Goal: Task Accomplishment & Management: Use online tool/utility

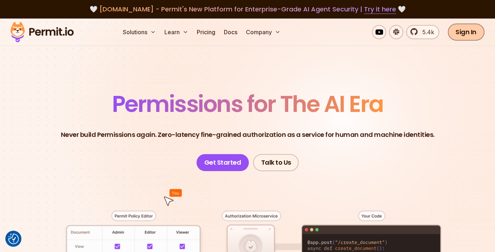
click at [473, 33] on link "Sign In" at bounding box center [466, 31] width 37 height 17
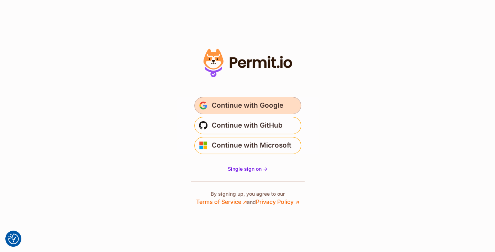
click at [247, 111] on span "Continue with Google" at bounding box center [248, 105] width 72 height 11
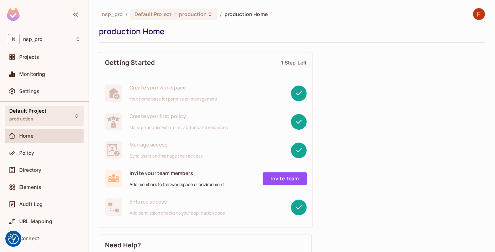
click at [48, 117] on div "Default Project production" at bounding box center [44, 116] width 79 height 20
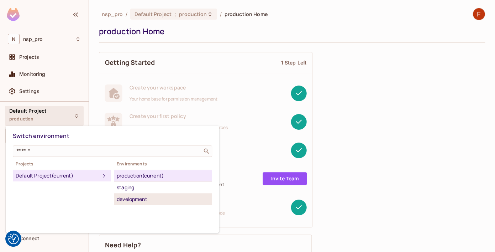
click at [129, 198] on div "development" at bounding box center [163, 199] width 93 height 9
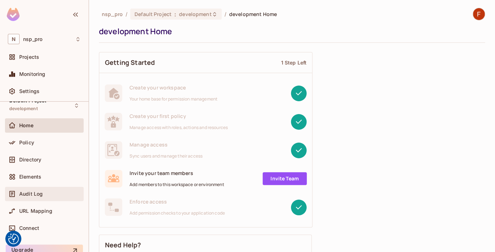
scroll to position [41, 0]
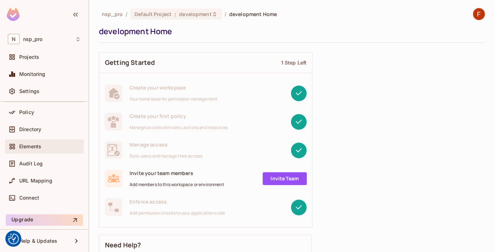
click at [39, 148] on span "Elements" at bounding box center [30, 146] width 22 height 6
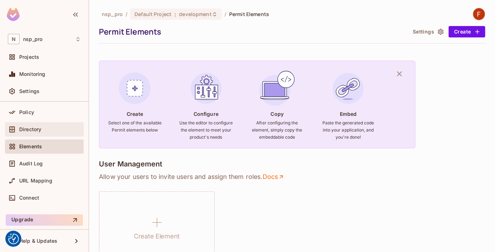
click at [36, 129] on span "Directory" at bounding box center [30, 129] width 22 height 6
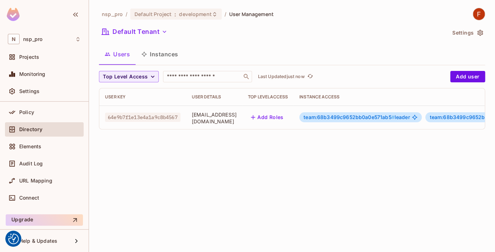
click at [157, 117] on span "64e9b7f1e13e4a1a9c8b4567" at bounding box center [142, 116] width 75 height 9
